Goal: Task Accomplishment & Management: Manage account settings

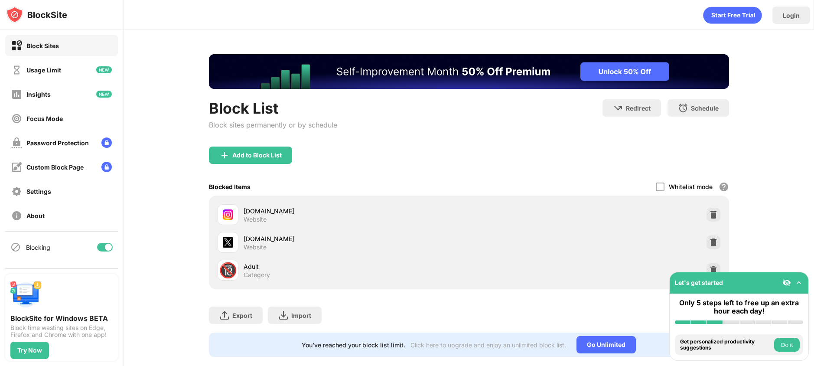
scroll to position [15, 0]
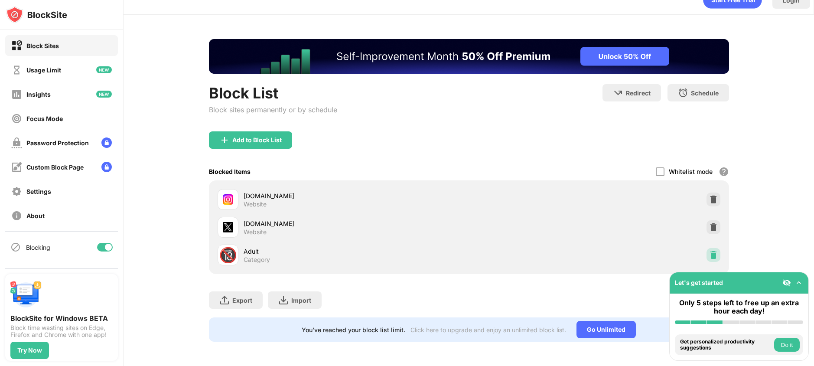
click at [716, 260] on div at bounding box center [714, 255] width 14 height 14
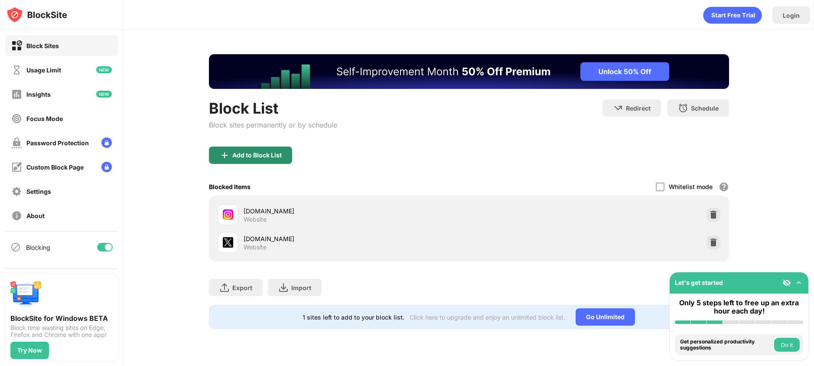
click at [238, 154] on div "Add to Block List" at bounding box center [256, 155] width 49 height 7
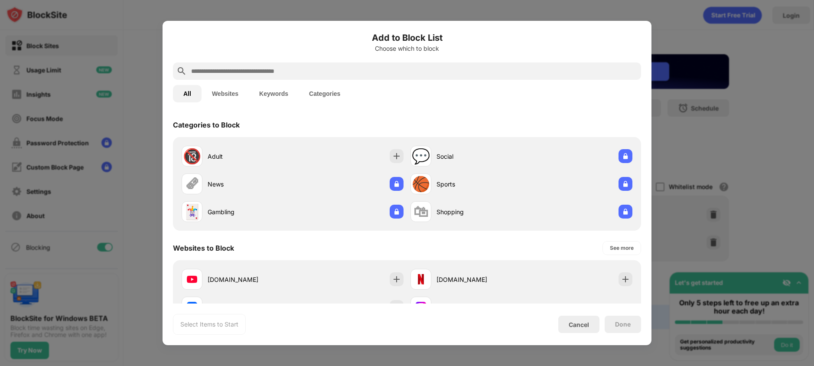
scroll to position [3, 0]
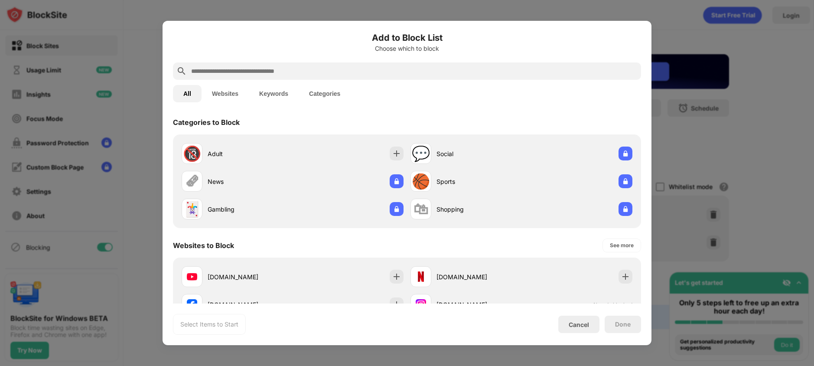
click at [215, 61] on div "Add to Block List Choose which to block" at bounding box center [407, 46] width 468 height 31
click at [215, 65] on div at bounding box center [407, 70] width 468 height 17
click at [215, 69] on input "text" at bounding box center [414, 71] width 448 height 10
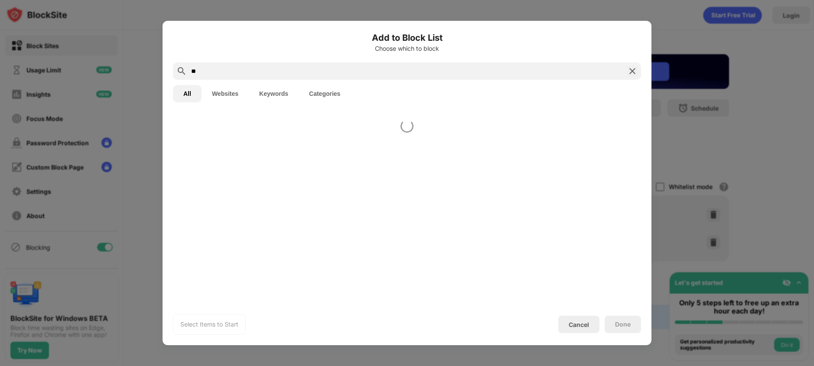
scroll to position [0, 0]
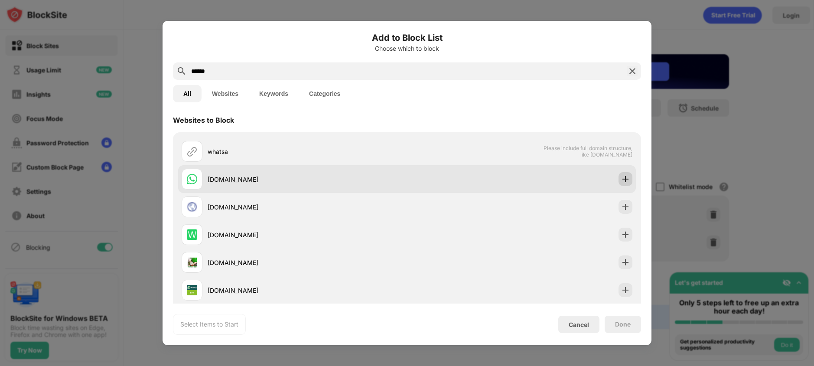
type input "******"
click at [626, 184] on div at bounding box center [626, 180] width 14 height 14
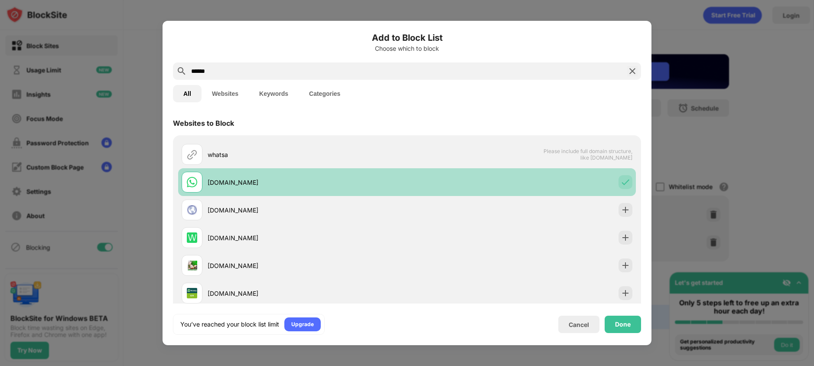
scroll to position [0, 0]
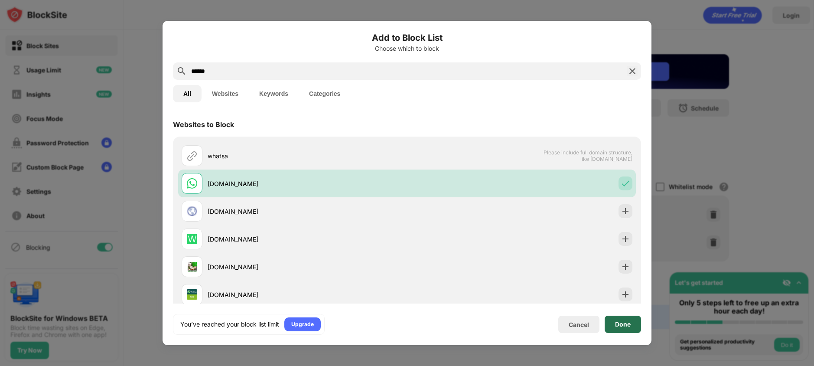
click at [618, 321] on div "Done" at bounding box center [623, 324] width 16 height 7
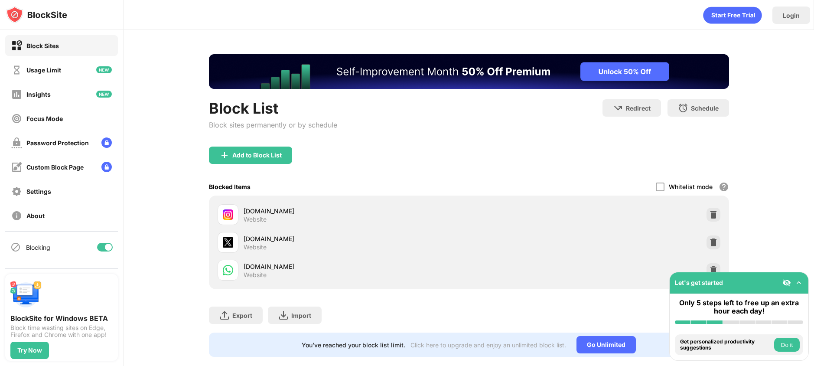
scroll to position [15, 0]
